Goal: Task Accomplishment & Management: Complete application form

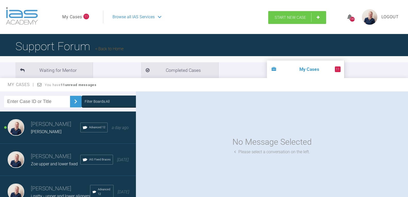
click at [301, 15] on span "Start New Case" at bounding box center [290, 17] width 31 height 5
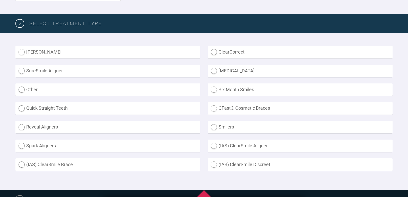
scroll to position [129, 0]
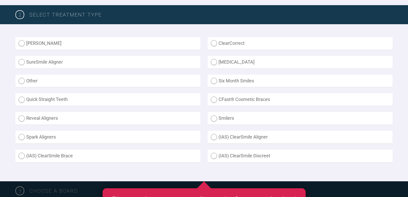
click at [70, 155] on label "(IAS) ClearSmile Brace" at bounding box center [107, 156] width 185 height 13
radio Brace "true"
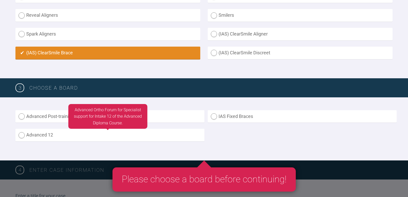
click at [86, 136] on label "Advanced 12" at bounding box center [109, 135] width 189 height 13
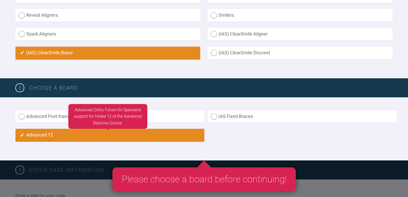
radio input "true"
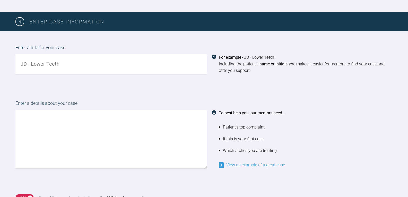
scroll to position [413, 0]
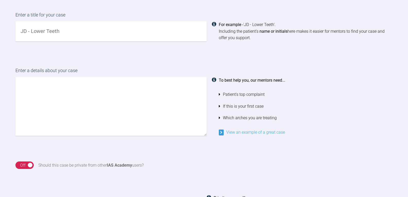
click at [84, 33] on input "text" at bounding box center [110, 31] width 191 height 20
type input "josh class 3"
click at [85, 82] on textarea at bounding box center [110, 106] width 191 height 59
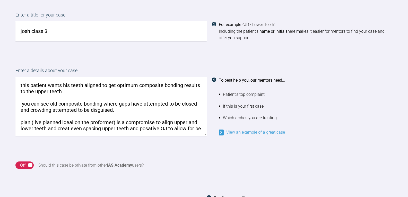
scroll to position [2, 0]
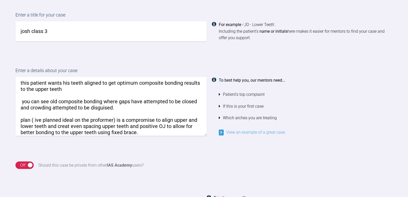
click at [143, 134] on textarea "this patient wants his teeth aligned to get optimum composite bonding results t…" at bounding box center [110, 106] width 191 height 59
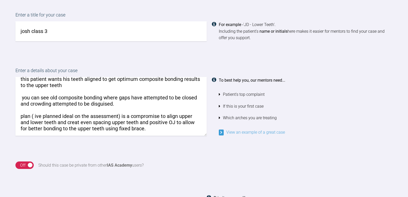
scroll to position [7, 0]
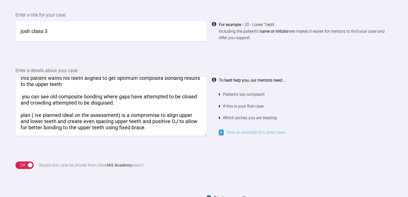
click at [153, 127] on textarea "this patient wants his teeth aligned to get optimum composite bonding results t…" at bounding box center [110, 106] width 191 height 59
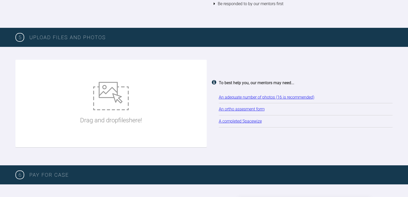
scroll to position [670, 0]
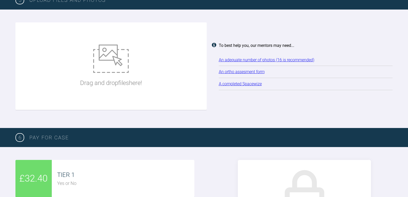
type textarea "this patient wants his teeth aligned to get optimum composite bonding results t…"
click at [124, 78] on p "Drag and drop files here!" at bounding box center [111, 83] width 62 height 10
type input "C:\fakepath\jjeferries.jpg"
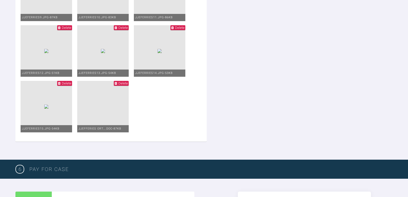
scroll to position [979, 0]
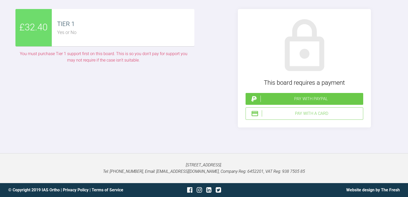
click at [335, 102] on div "Pay with PayPal" at bounding box center [310, 98] width 101 height 7
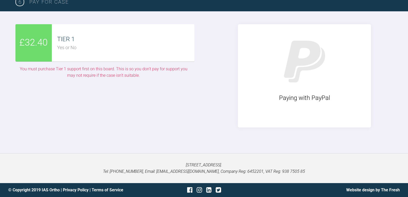
scroll to position [1231, 0]
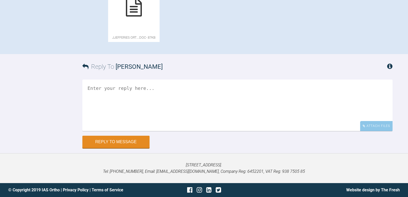
scroll to position [309, 0]
